Goal: Check status: Check status

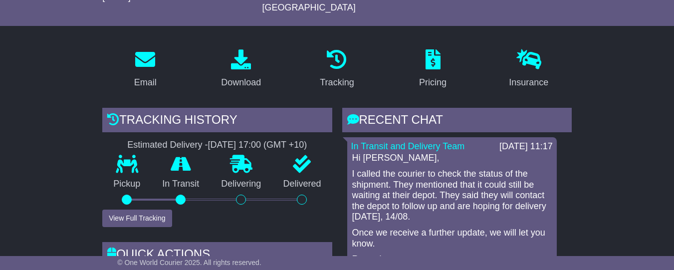
scroll to position [14, 0]
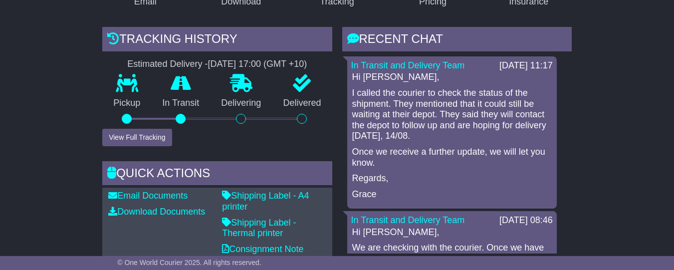
scroll to position [218, 0]
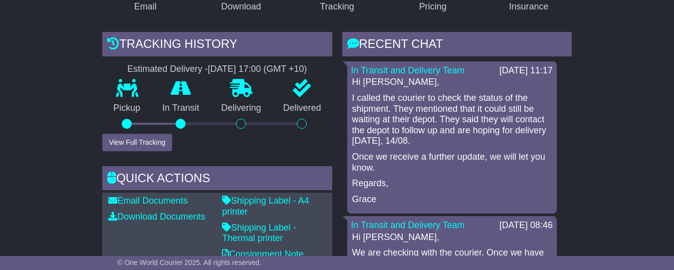
scroll to position [12, 0]
